Goal: Navigation & Orientation: Find specific page/section

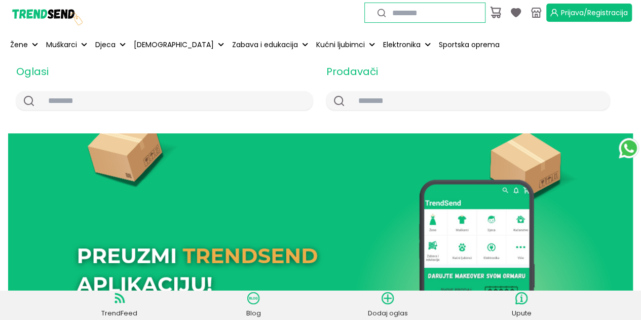
click at [221, 26] on div "Prijava/Registracija Žene Odjeća Obuća Modni dodatci Kozmetika Muškarci Odjeća …" at bounding box center [320, 28] width 641 height 56
